Goal: Find specific page/section: Find specific page/section

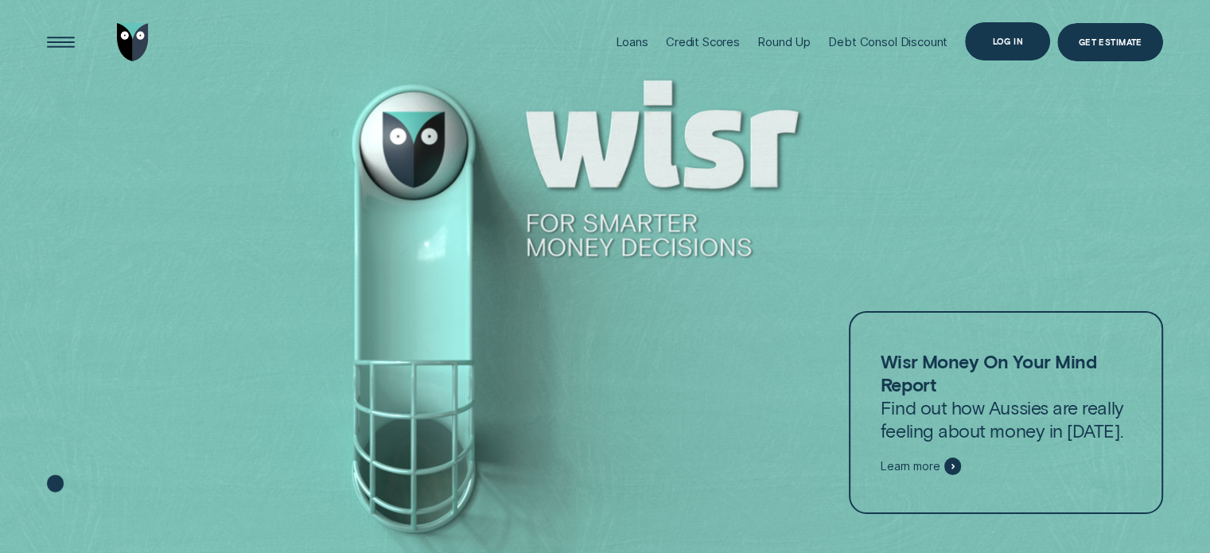
click at [1019, 44] on div "Log in" at bounding box center [1007, 40] width 31 height 7
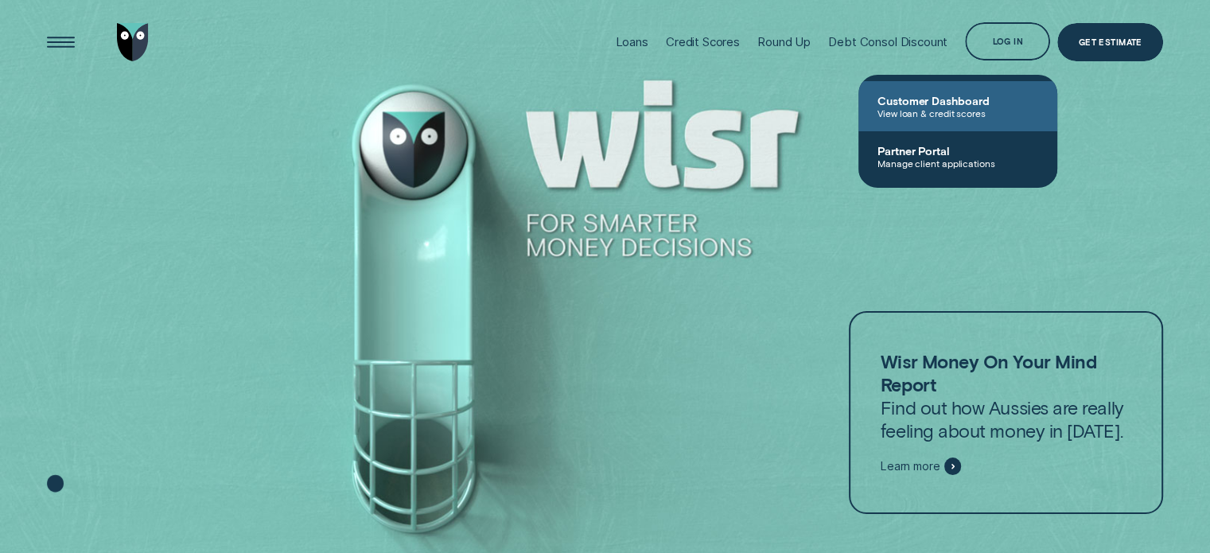
click at [974, 98] on span "Customer Dashboard" at bounding box center [958, 101] width 161 height 14
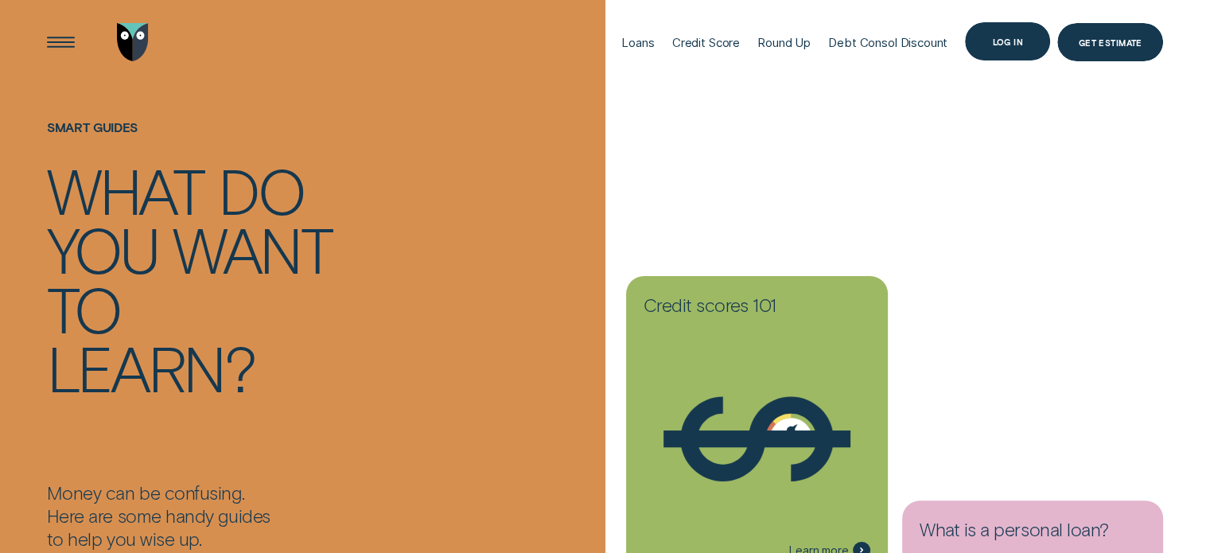
click at [1011, 44] on div "Log in" at bounding box center [1007, 41] width 31 height 7
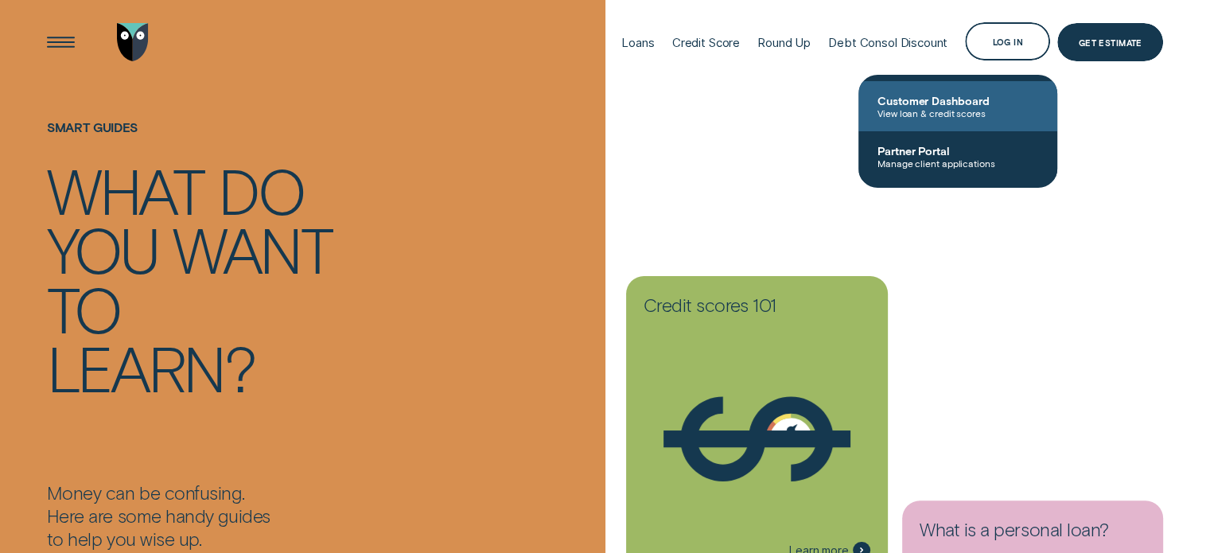
click at [965, 108] on span "View loan & credit scores" at bounding box center [958, 112] width 161 height 11
